Goal: Transaction & Acquisition: Book appointment/travel/reservation

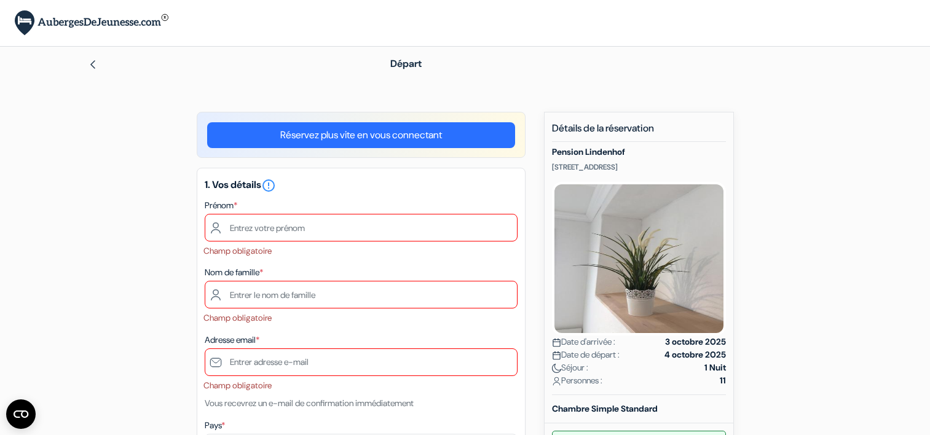
scroll to position [10, 0]
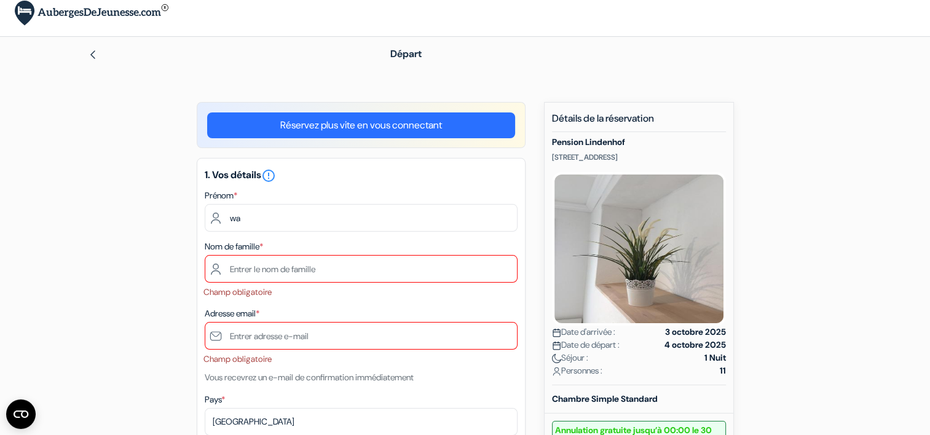
type input "w"
type input "Wael"
click at [440, 178] on h5 "1. Vos détails error_outline" at bounding box center [361, 175] width 313 height 15
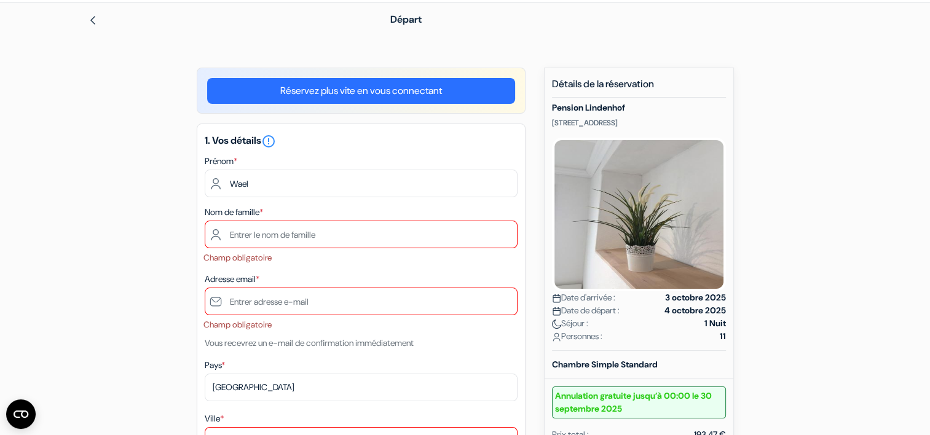
scroll to position [44, 0]
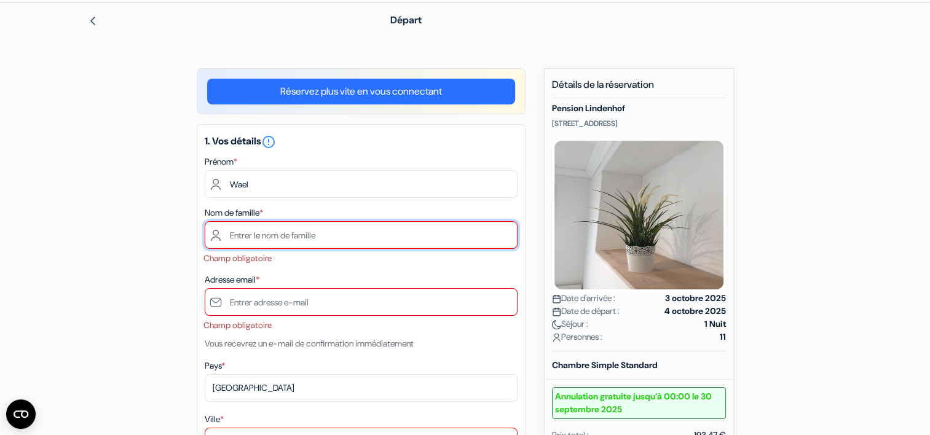
click at [349, 243] on input "text" at bounding box center [361, 235] width 313 height 28
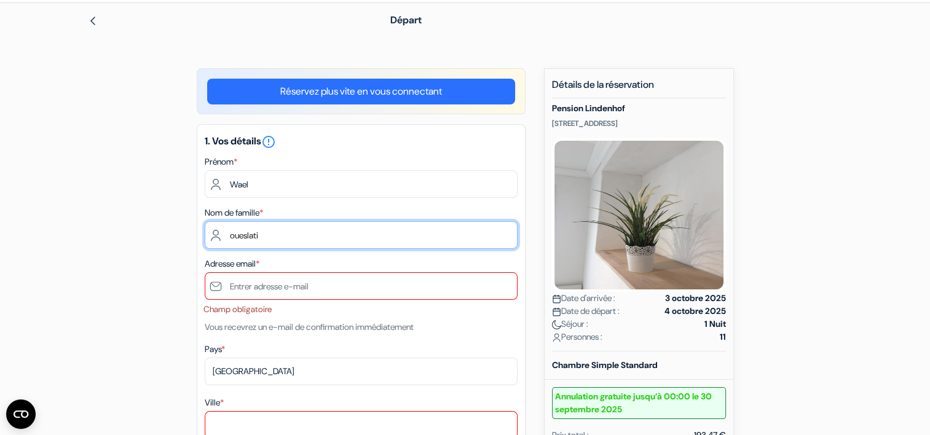
type input "oueslati"
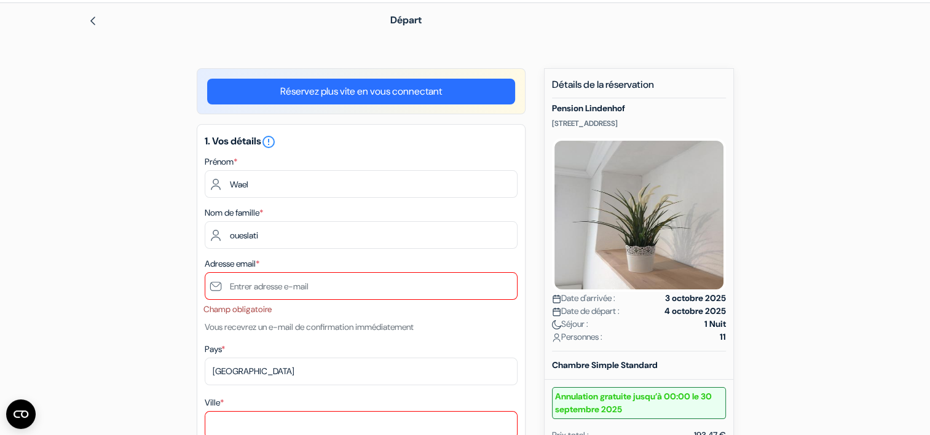
click at [269, 295] on input "text" at bounding box center [361, 286] width 313 height 28
type input "[EMAIL_ADDRESS][DOMAIN_NAME]"
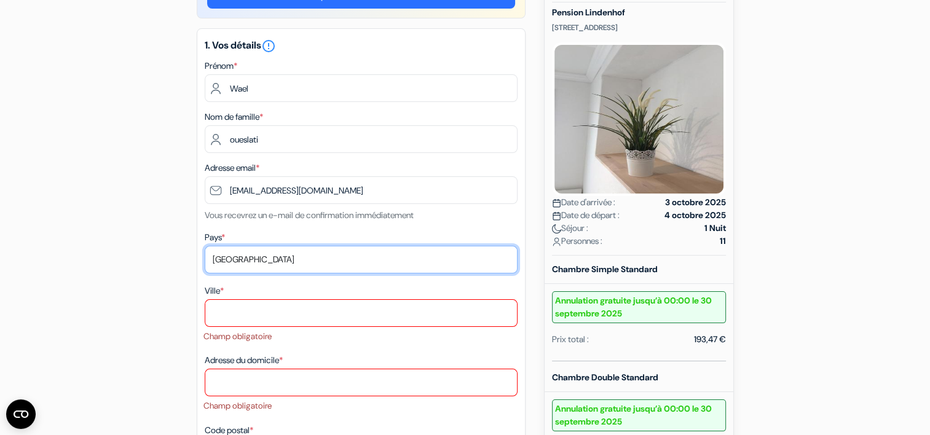
scroll to position [141, 0]
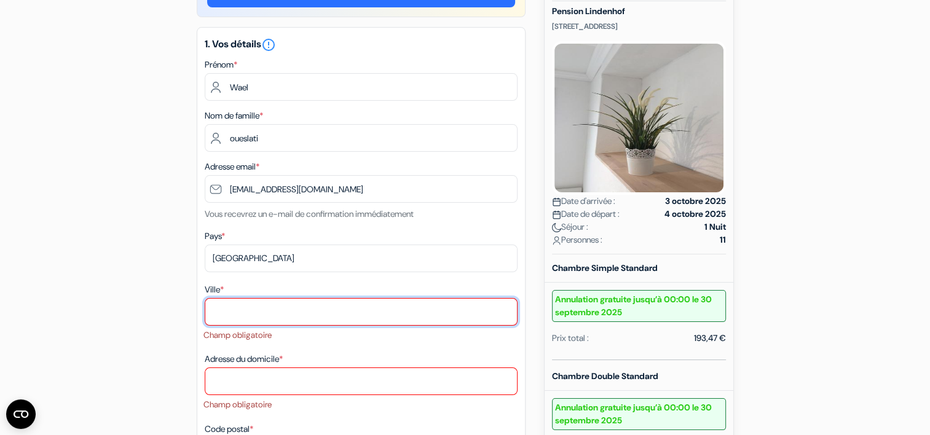
click at [247, 317] on input "Ville *" at bounding box center [361, 312] width 313 height 28
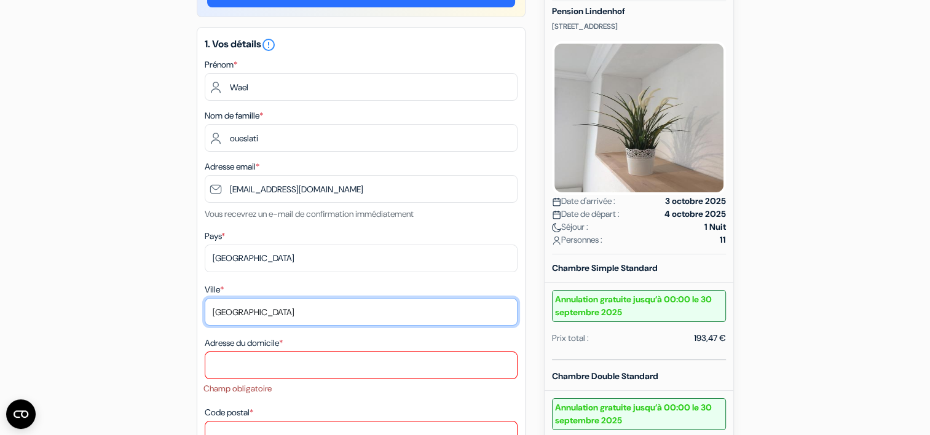
type input "Paris"
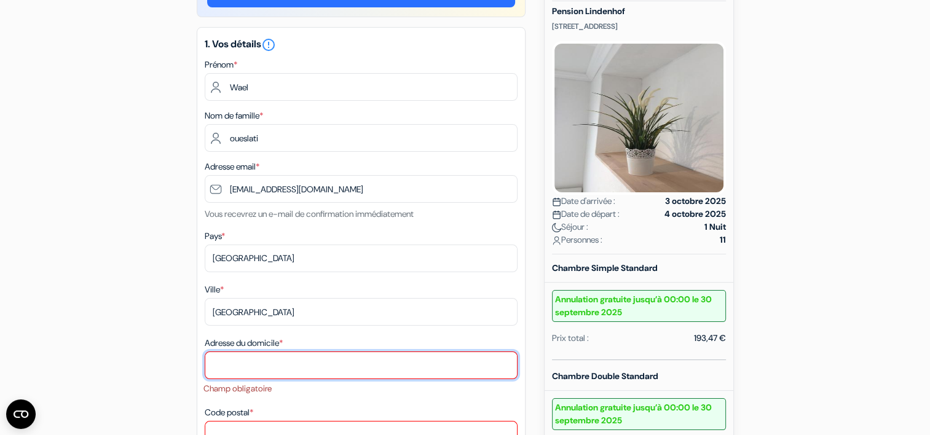
click at [263, 354] on input "Adresse du domicile *" at bounding box center [361, 366] width 313 height 28
type input "6"
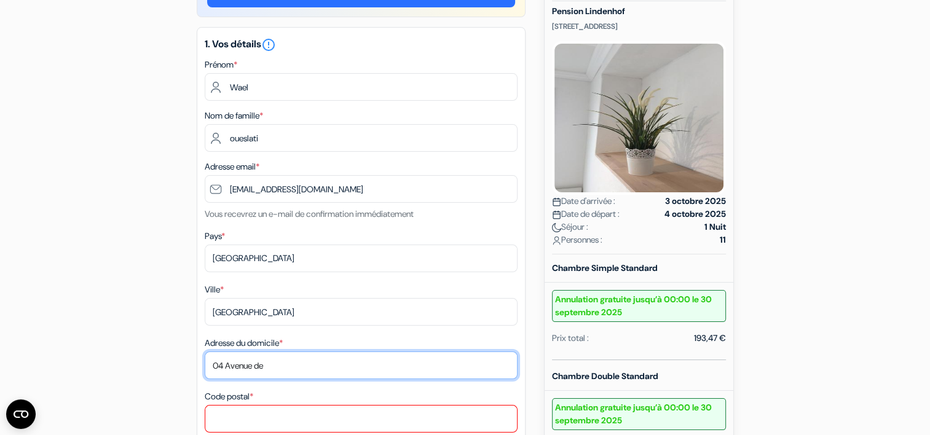
type input "04 Avenue de la Soeur Rosalie"
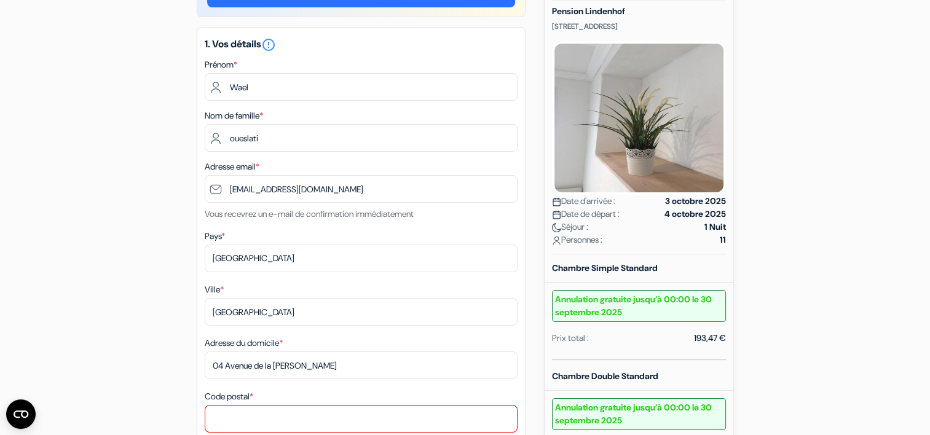
click at [386, 283] on div "Ville * Paris" at bounding box center [361, 304] width 313 height 44
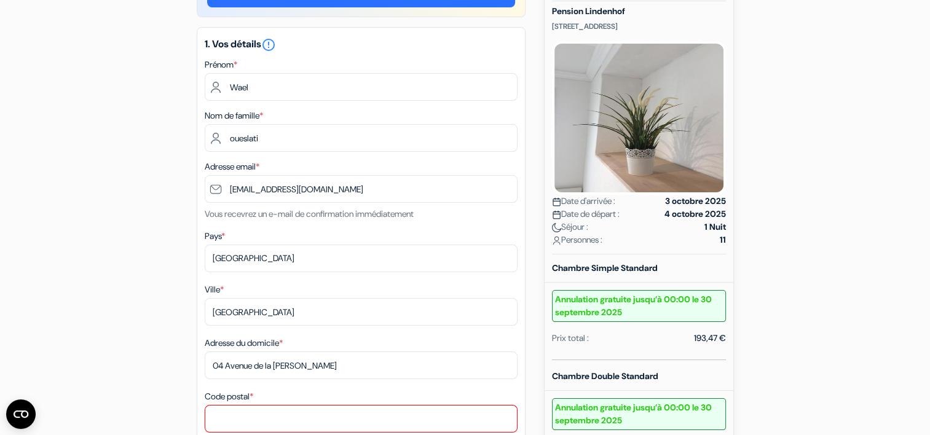
click at [553, 232] on img at bounding box center [556, 227] width 9 height 9
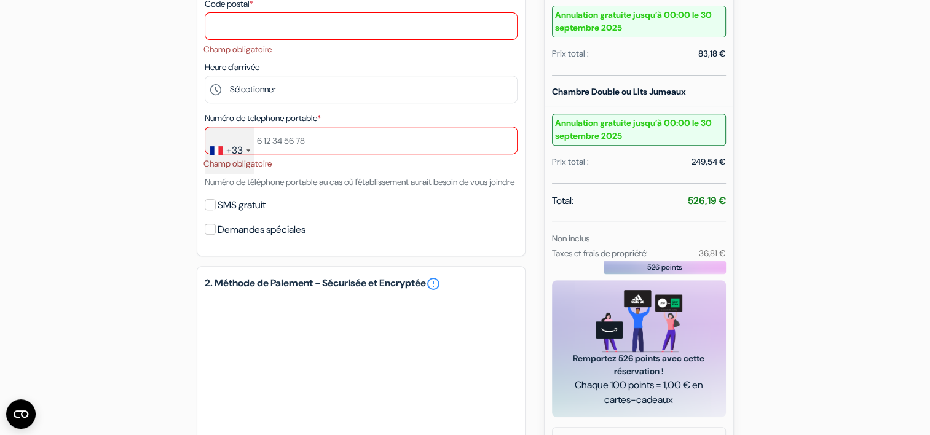
scroll to position [534, 0]
click at [335, 133] on input "text" at bounding box center [361, 140] width 313 height 28
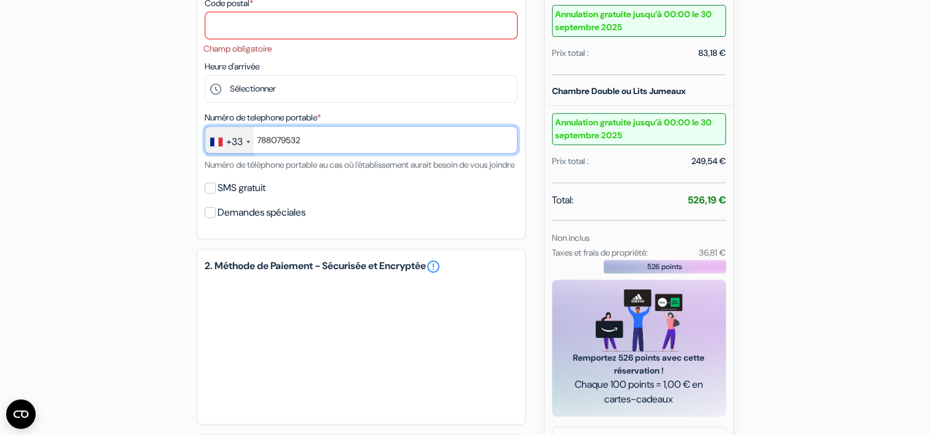
type input "788079532"
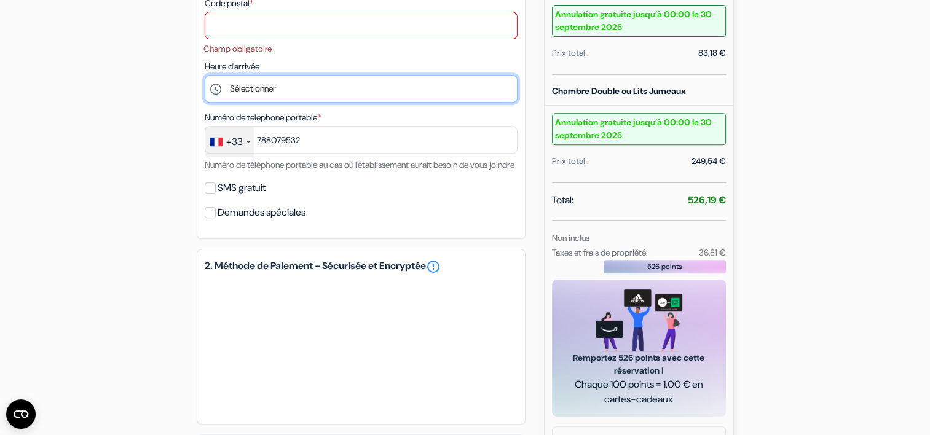
click at [317, 97] on select "Sélectionner 15:00 16:00 17:00 18:00 19:00 20:00 21:00 22:00 23:00" at bounding box center [361, 89] width 313 height 28
select select "20"
click at [205, 76] on select "Sélectionner 15:00 16:00 17:00 18:00 19:00 20:00 21:00 22:00 23:00" at bounding box center [361, 89] width 313 height 28
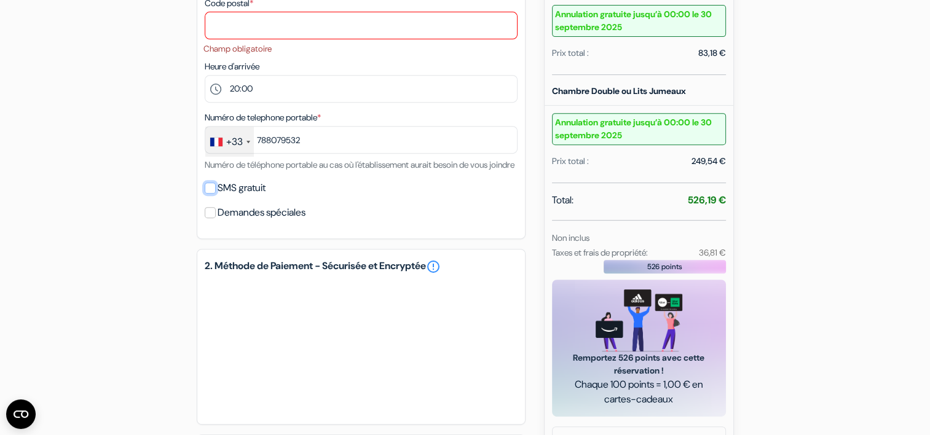
click at [210, 194] on input "SMS gratuit" at bounding box center [210, 188] width 11 height 11
checkbox input "true"
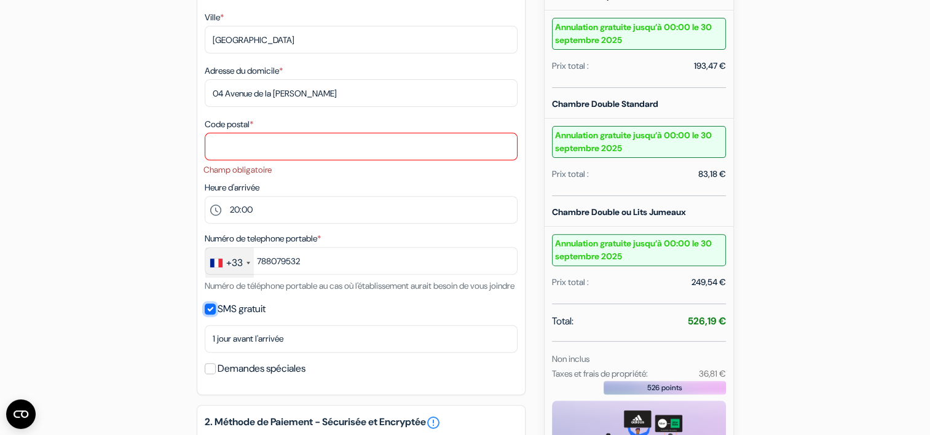
scroll to position [412, 0]
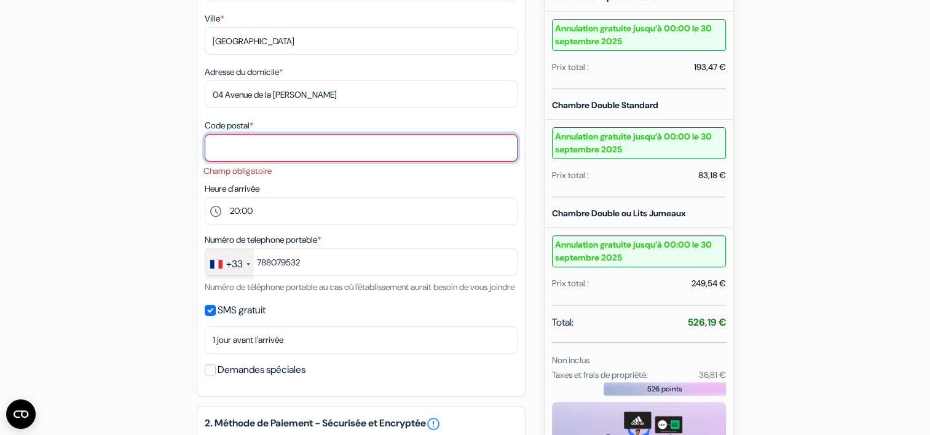
click at [311, 146] on input "Code postal *" at bounding box center [361, 148] width 313 height 28
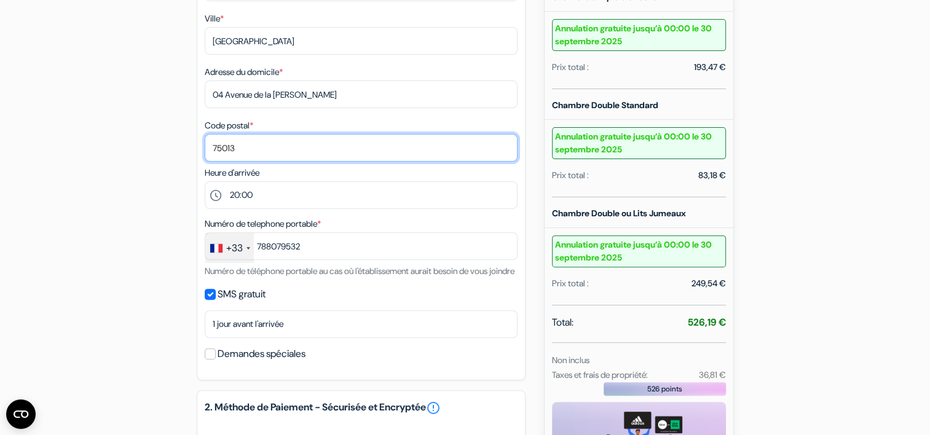
type input "75013"
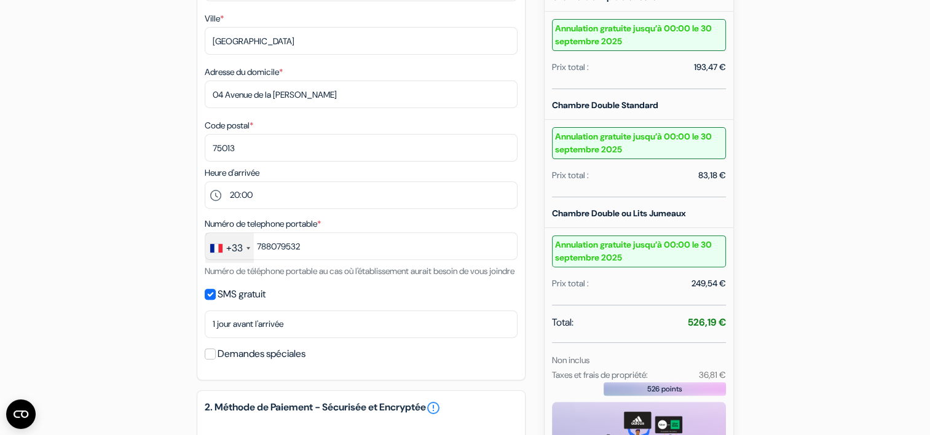
click at [253, 121] on span "*" at bounding box center [252, 125] width 4 height 11
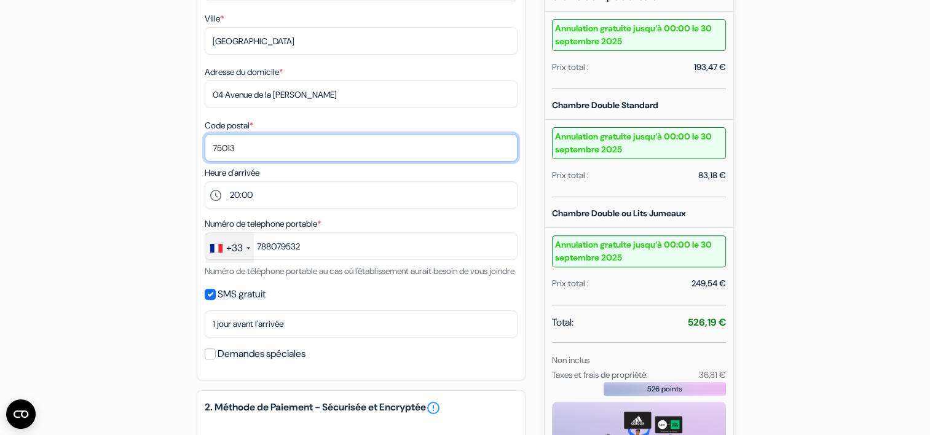
click at [256, 134] on input "75013" at bounding box center [361, 148] width 313 height 28
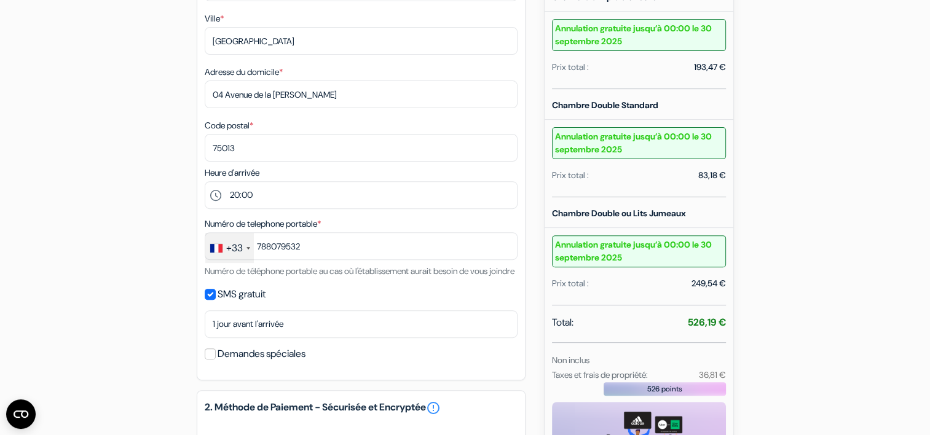
click at [267, 22] on div "Ville * Paris" at bounding box center [361, 33] width 313 height 44
drag, startPoint x: 267, startPoint y: 22, endPoint x: 158, endPoint y: 47, distance: 111.6
click at [158, 47] on div "add_box Pension Lindenhof Kirchfelder-Str. 9, Limburg an der Lahn, Allemagne Dé…" at bounding box center [465, 215] width 811 height 1030
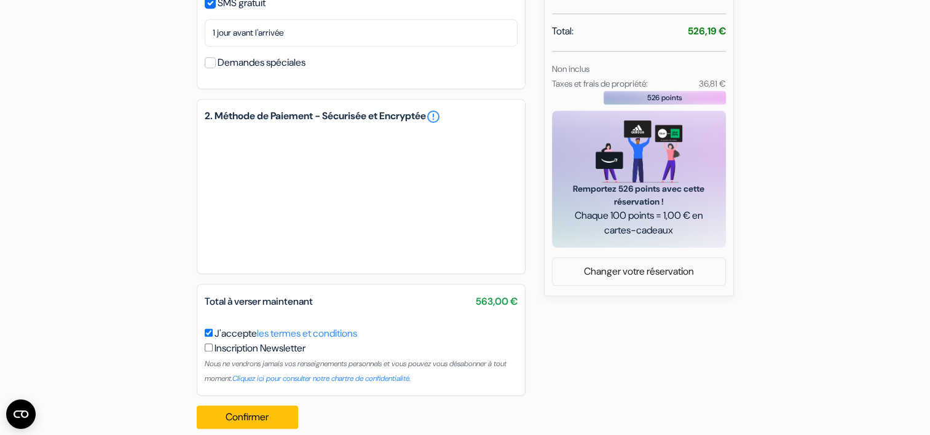
scroll to position [735, 0]
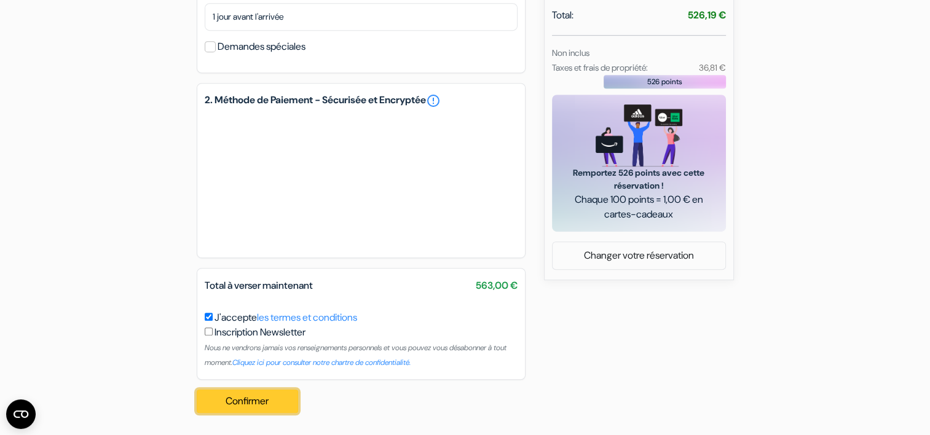
click at [264, 408] on button "Confirmer Loading..." at bounding box center [248, 401] width 102 height 23
click at [243, 396] on button "Confirmer Loading..." at bounding box center [248, 401] width 102 height 23
click at [247, 407] on button "Confirmer Loading..." at bounding box center [248, 401] width 102 height 23
click at [242, 396] on button "Confirmer Loading..." at bounding box center [248, 401] width 102 height 23
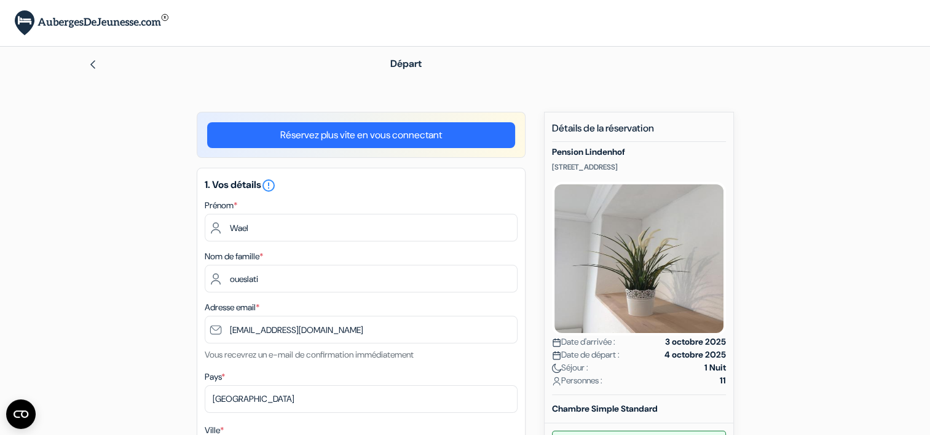
scroll to position [89, 0]
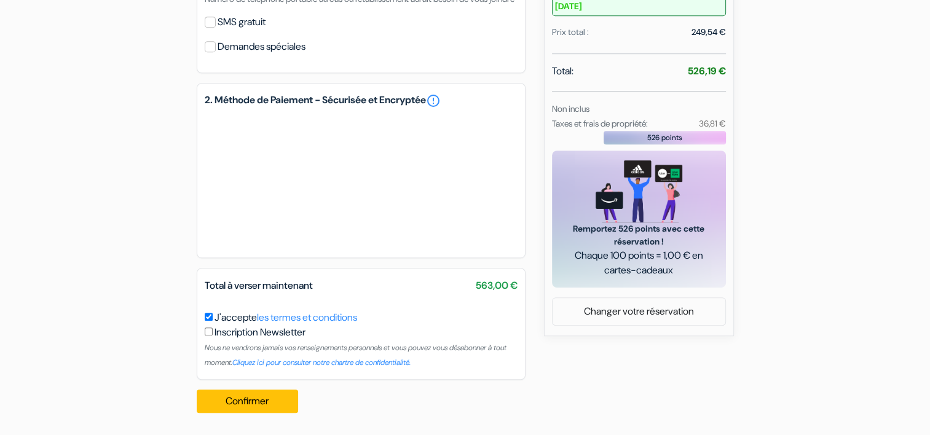
scroll to position [689, 0]
type input "Waël"
type input "Oueslati"
type input "[EMAIL_ADDRESS][DOMAIN_NAME]"
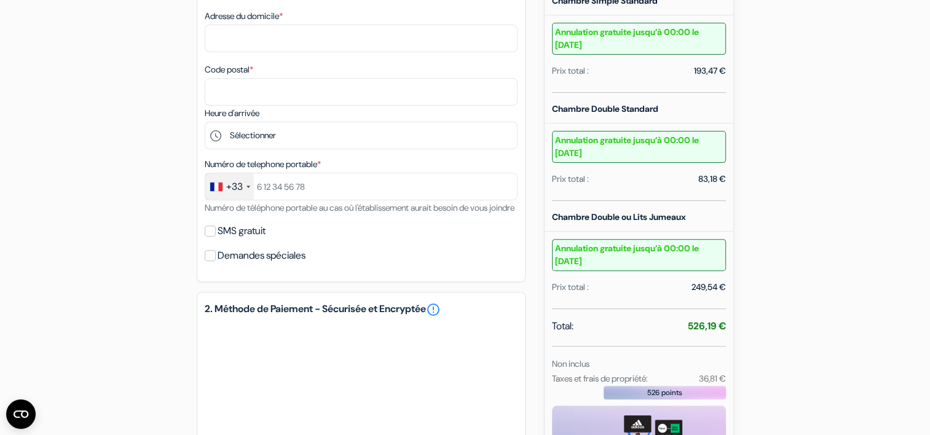
scroll to position [417, 0]
click at [210, 238] on input "SMS gratuit" at bounding box center [210, 232] width 11 height 11
checkbox input "true"
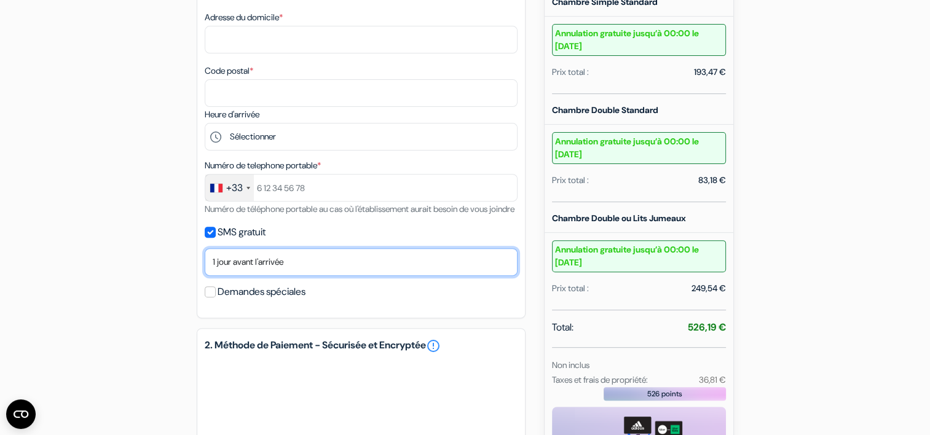
click at [256, 274] on select "Non merci Maintenant Le jour de votre arrivée 1 jour avant l'arrivée 2 jours av…" at bounding box center [361, 262] width 313 height 28
select select "now"
click at [205, 264] on select "Non merci Maintenant Le jour de votre arrivée 1 jour avant l'arrivée 2 jours av…" at bounding box center [361, 262] width 313 height 28
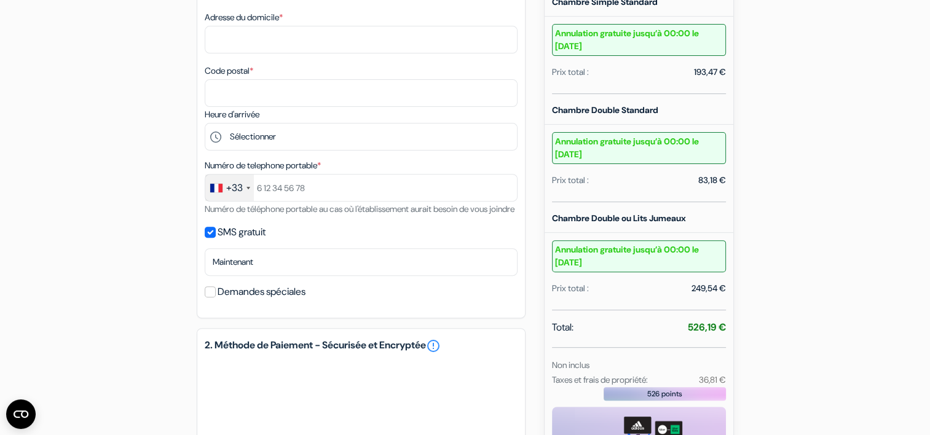
click at [159, 244] on div "add_box Pension Lindenhof Kirchfelder-Str. 9, Limburg an der Lahn, Allemagne Dé…" at bounding box center [465, 181] width 811 height 973
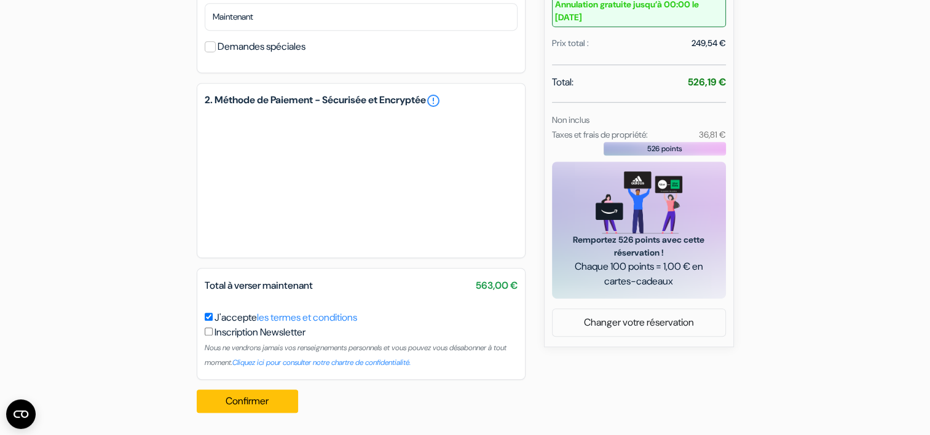
scroll to position [678, 0]
click at [258, 403] on button "Confirmer Loading..." at bounding box center [248, 401] width 102 height 23
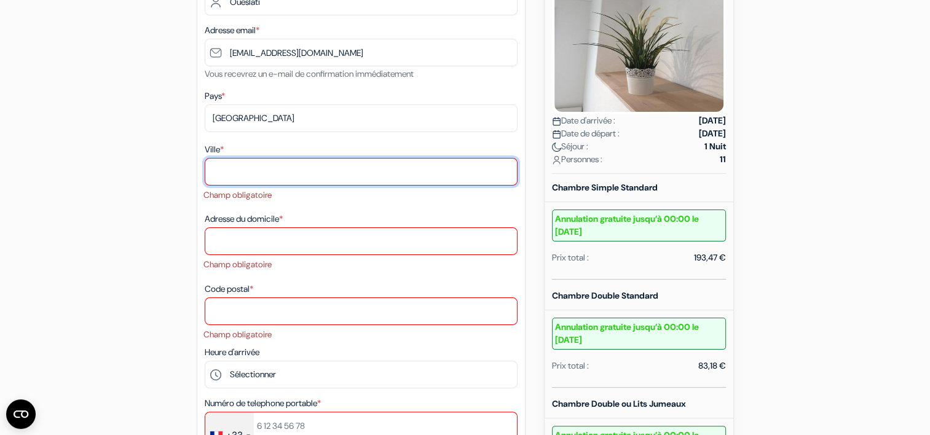
scroll to position [186, 0]
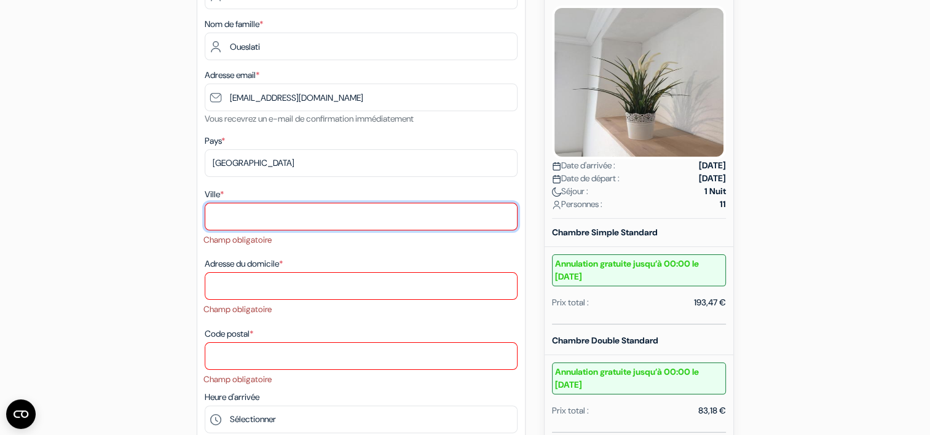
click at [279, 219] on input "Ville *" at bounding box center [361, 217] width 313 height 28
type input "Paris"
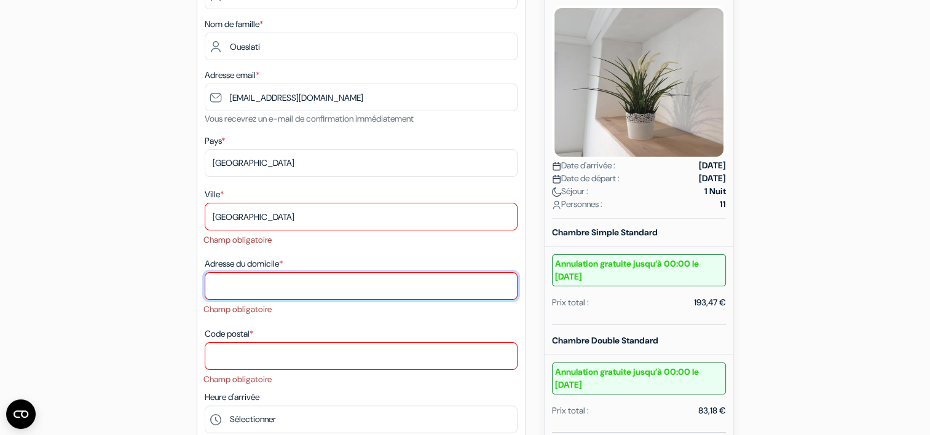
type input "04 Avenue de la Soeur Rosalie"
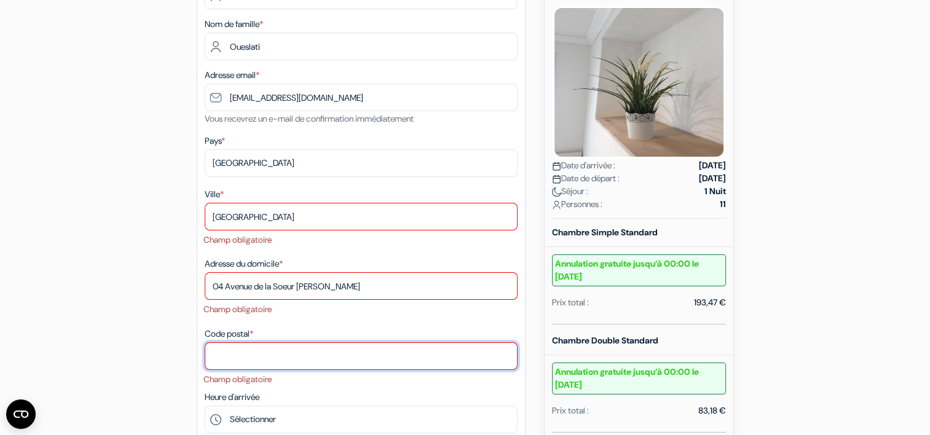
type input "75013"
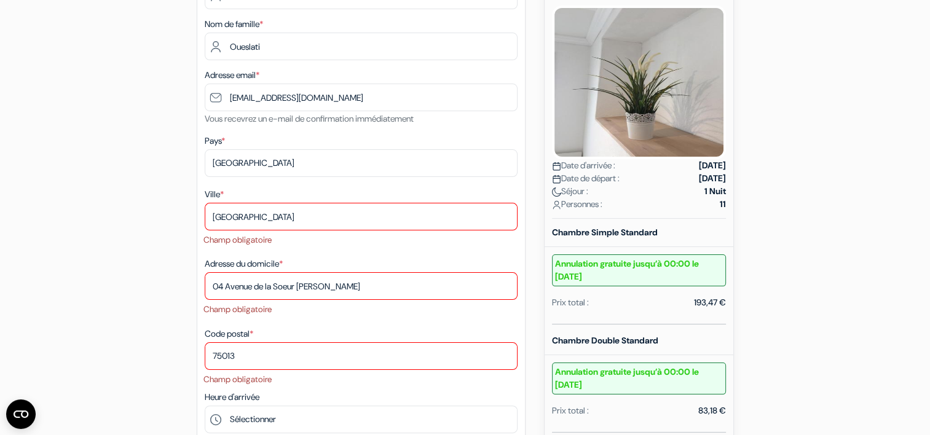
type input "0788079532"
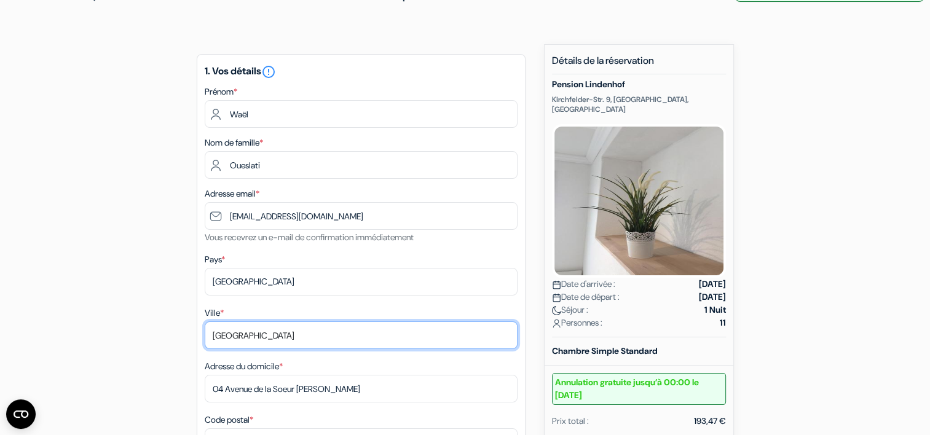
scroll to position [51, 0]
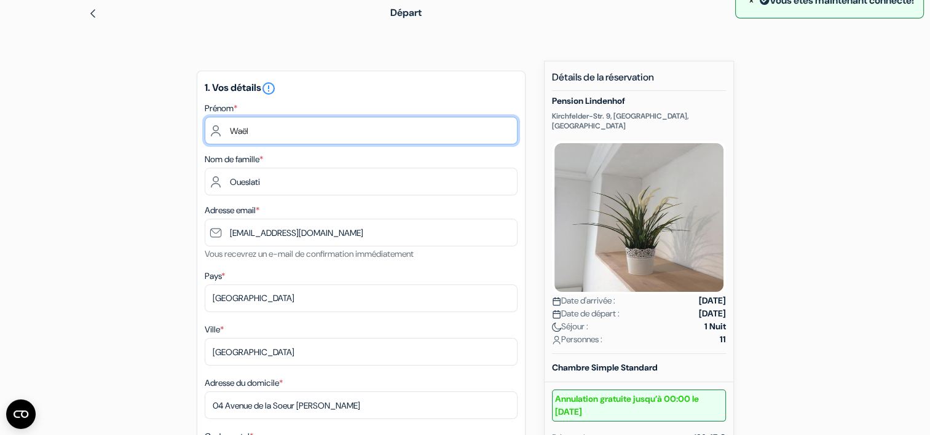
click at [246, 123] on input "Waël" at bounding box center [361, 131] width 313 height 28
type input "Wael"
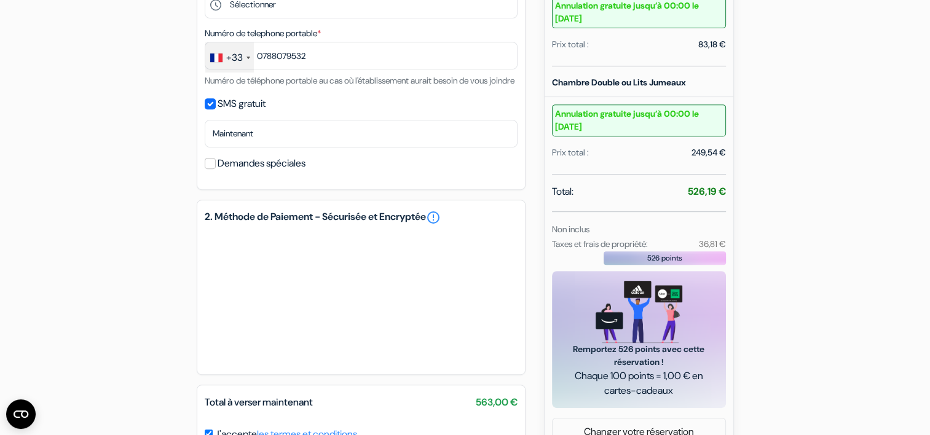
scroll to position [685, 0]
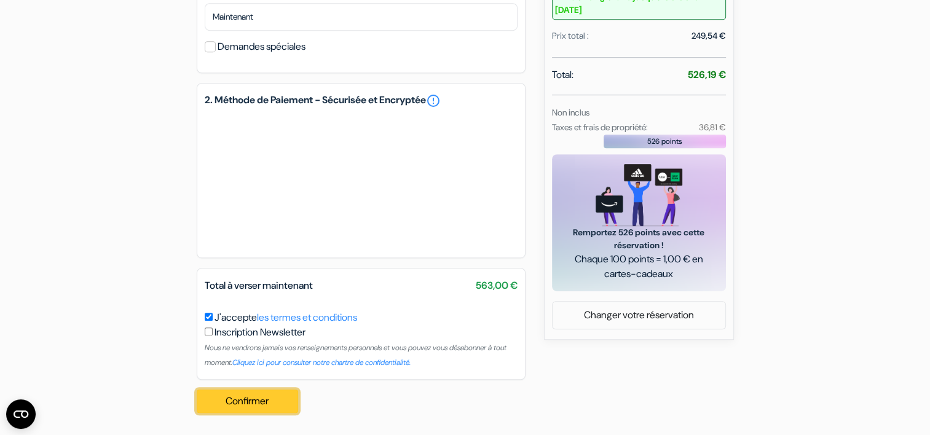
click at [251, 408] on button "Confirmer Loading..." at bounding box center [248, 401] width 102 height 23
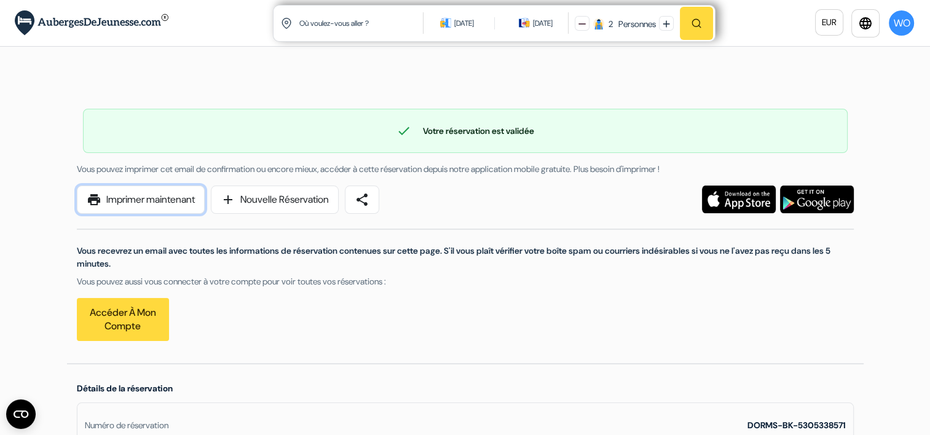
click at [156, 192] on link "print Imprimer maintenant" at bounding box center [141, 200] width 128 height 28
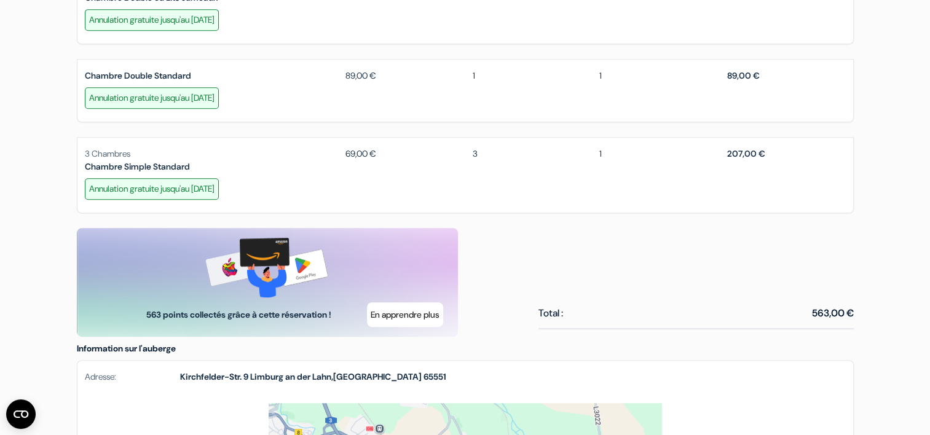
scroll to position [684, 0]
